Goal: Transaction & Acquisition: Purchase product/service

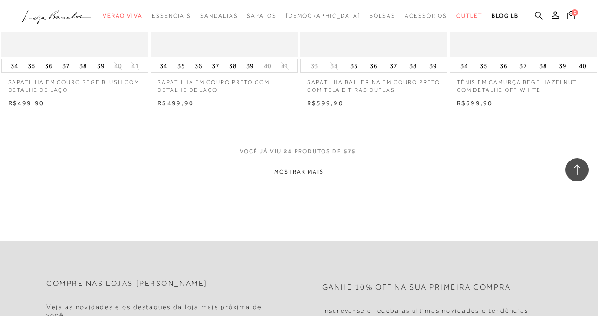
scroll to position [1626, 0]
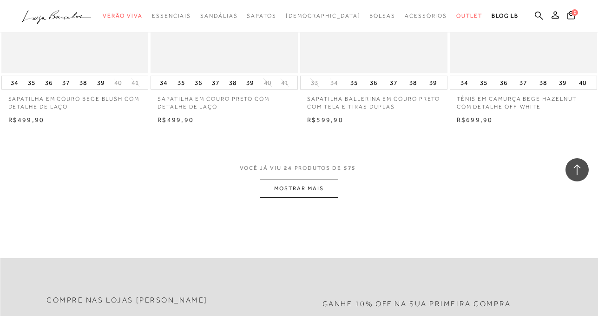
click at [320, 198] on button "MOSTRAR MAIS" at bounding box center [299, 189] width 78 height 18
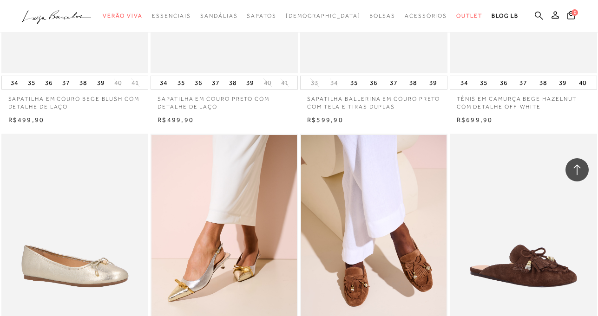
click at [535, 14] on icon at bounding box center [539, 15] width 8 height 8
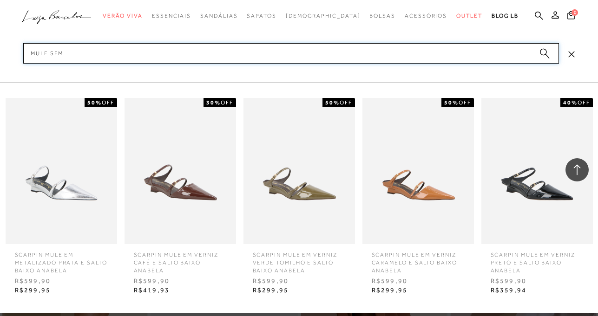
scroll to position [1775, 0]
type input "mule sem salto"
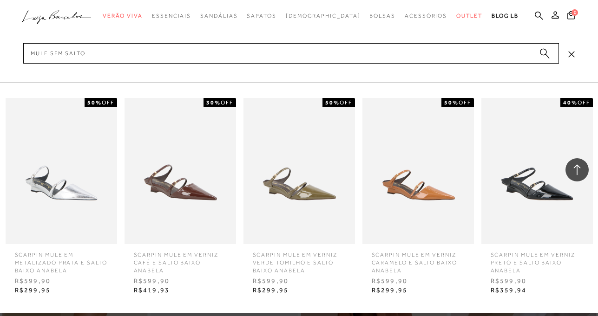
drag, startPoint x: 543, startPoint y: 51, endPoint x: 562, endPoint y: 105, distance: 57.7
click at [543, 51] on circle "submit" at bounding box center [543, 52] width 7 height 7
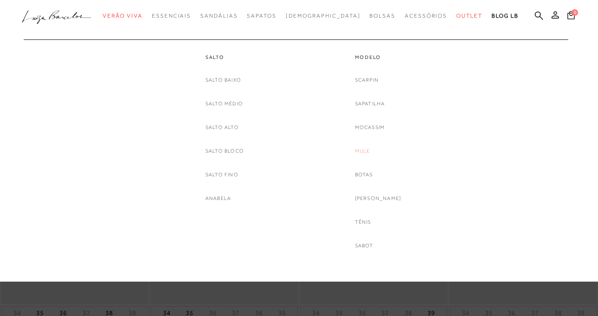
click at [370, 150] on link "Mule" at bounding box center [362, 151] width 15 height 10
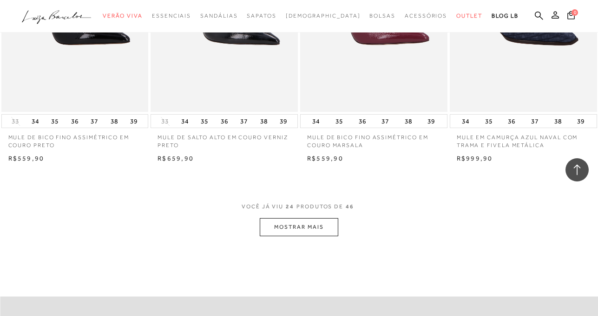
scroll to position [1626, 0]
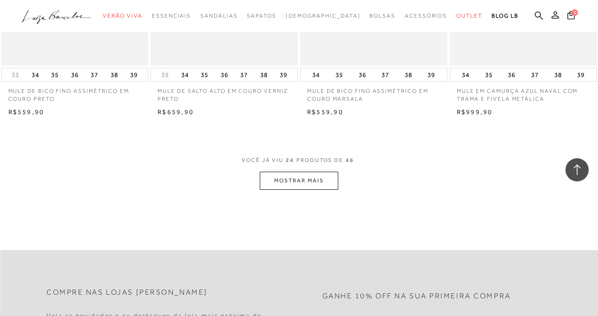
click at [317, 178] on button "MOSTRAR MAIS" at bounding box center [299, 181] width 78 height 18
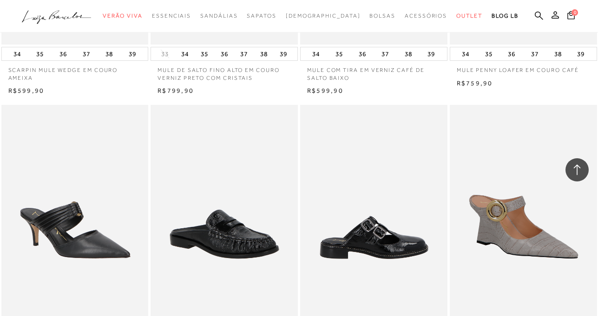
scroll to position [2183, 0]
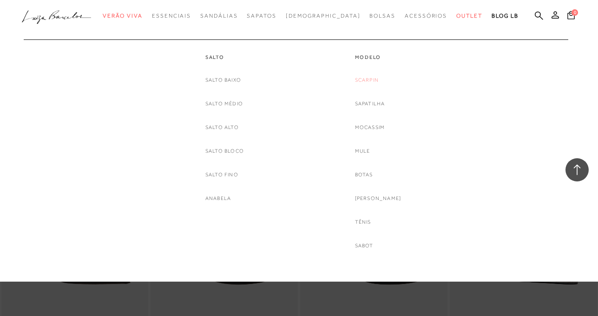
click at [374, 81] on link "Scarpin" at bounding box center [367, 80] width 24 height 10
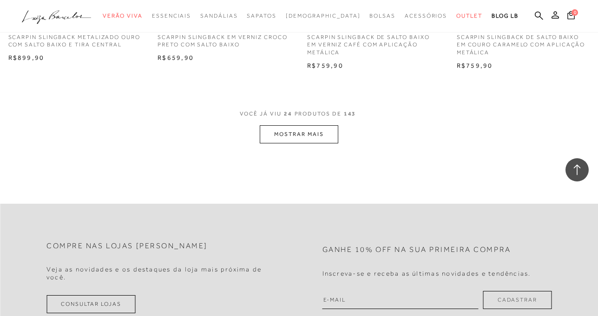
scroll to position [1719, 0]
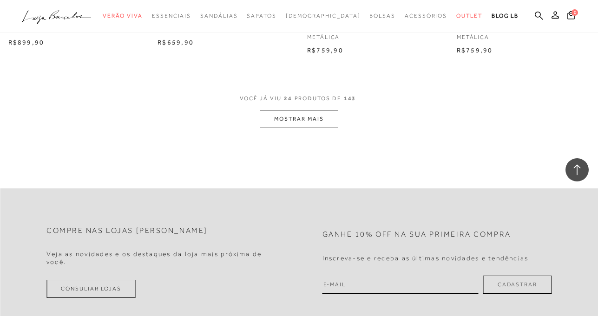
click at [316, 112] on button "MOSTRAR MAIS" at bounding box center [299, 119] width 78 height 18
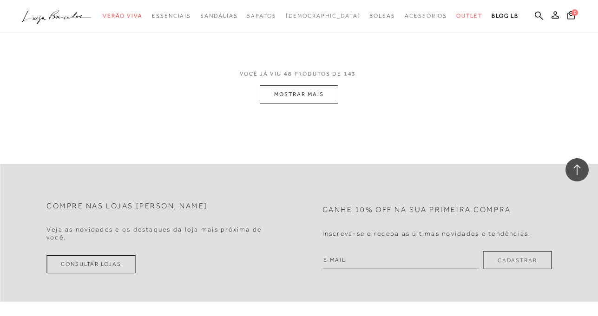
scroll to position [3484, 0]
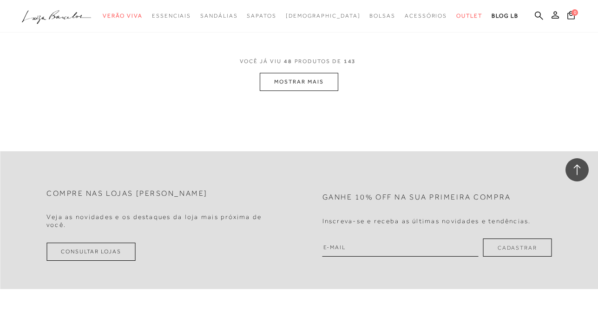
click at [306, 83] on button "MOSTRAR MAIS" at bounding box center [299, 82] width 78 height 18
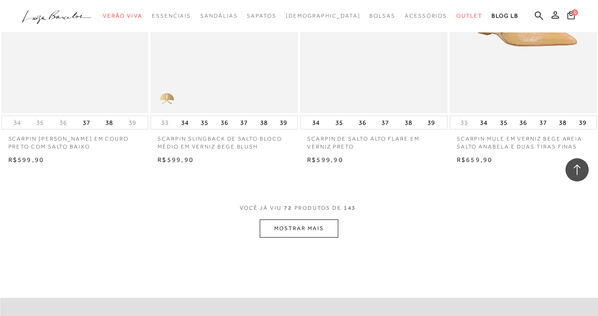
scroll to position [5156, 0]
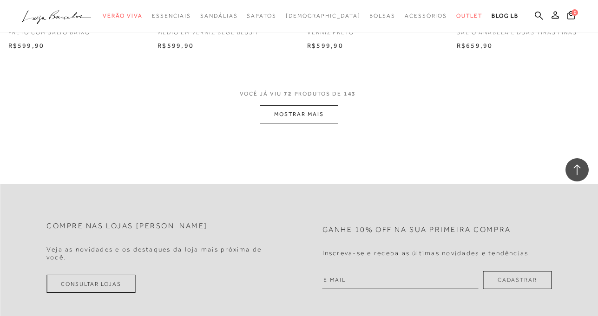
click at [310, 111] on button "MOSTRAR MAIS" at bounding box center [299, 114] width 78 height 18
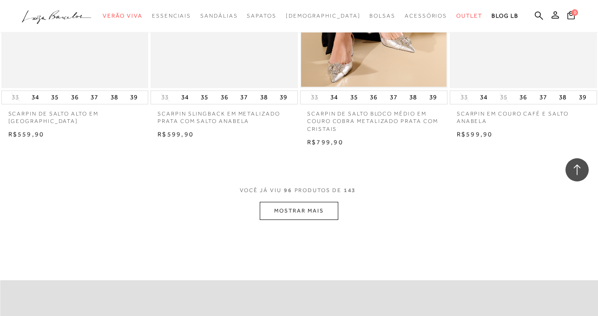
scroll to position [6782, 0]
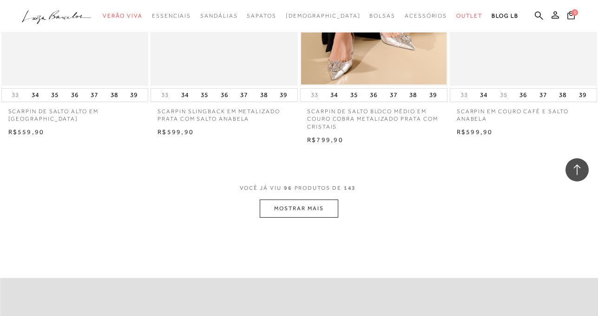
click at [302, 200] on button "MOSTRAR MAIS" at bounding box center [299, 209] width 78 height 18
